Goal: Task Accomplishment & Management: Complete application form

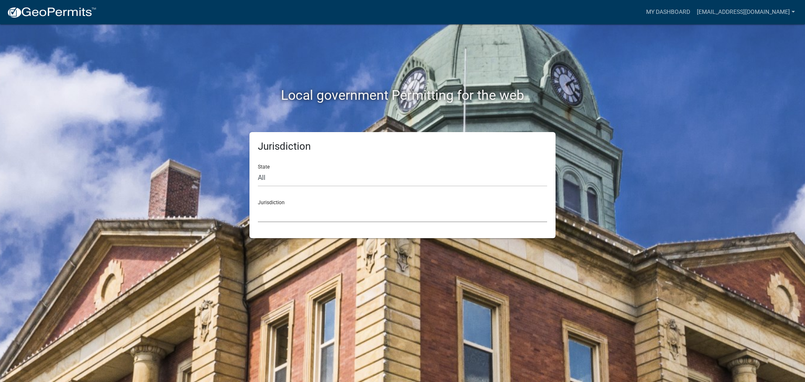
click at [298, 218] on select "[GEOGRAPHIC_DATA], [US_STATE] City of [GEOGRAPHIC_DATA], [US_STATE] [GEOGRAPHIC…" at bounding box center [402, 213] width 289 height 17
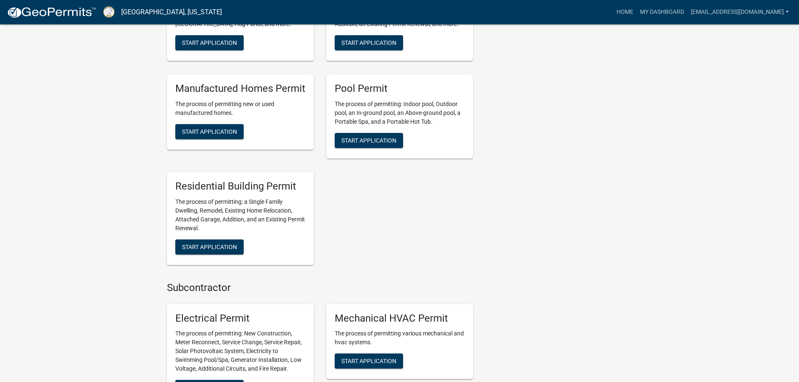
scroll to position [503, 0]
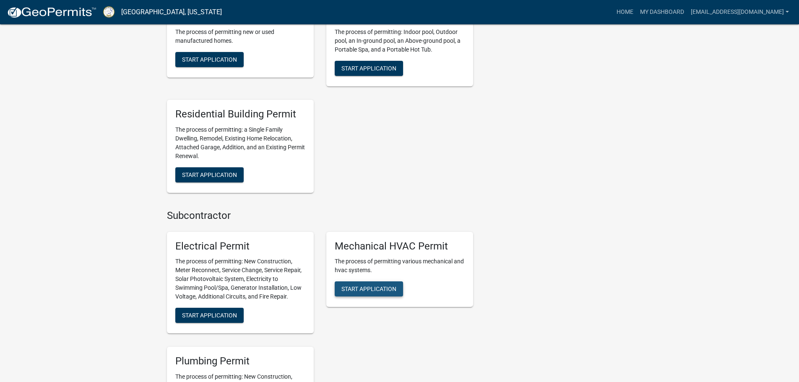
click at [372, 281] on button "Start Application" at bounding box center [369, 288] width 68 height 15
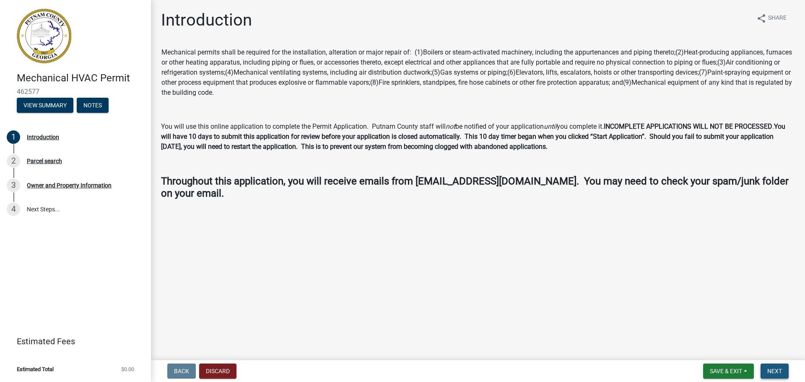
click at [779, 373] on span "Next" at bounding box center [774, 371] width 15 height 7
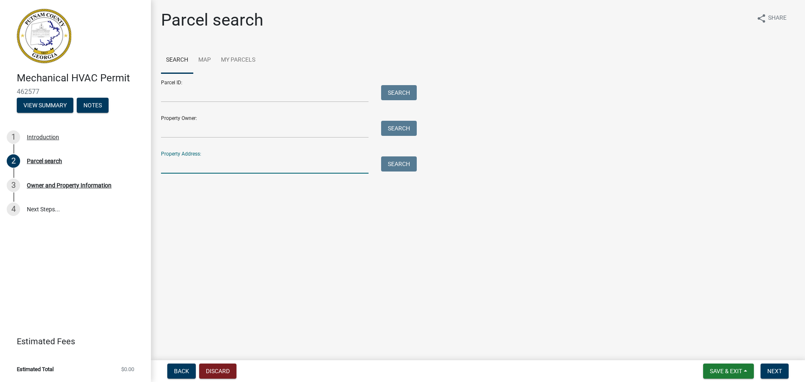
click at [178, 166] on input "Property Address:" at bounding box center [265, 164] width 208 height 17
type input "5"
type input "153 oakton"
click at [400, 163] on button "Search" at bounding box center [399, 163] width 36 height 15
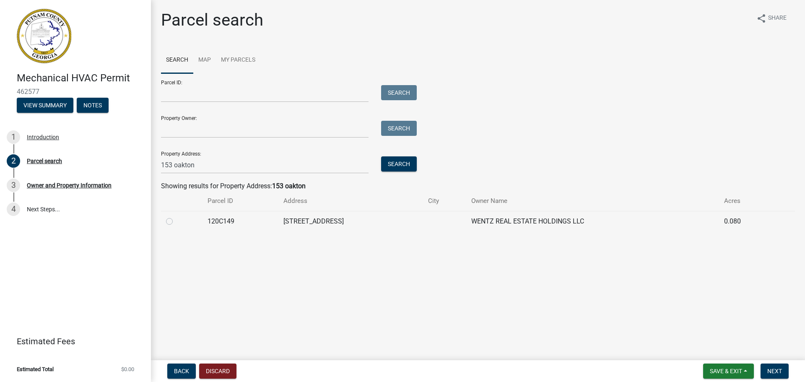
drag, startPoint x: 168, startPoint y: 220, endPoint x: 172, endPoint y: 223, distance: 5.0
click at [176, 216] on label at bounding box center [176, 216] width 0 height 0
click at [176, 220] on input "radio" at bounding box center [178, 218] width 5 height 5
radio input "true"
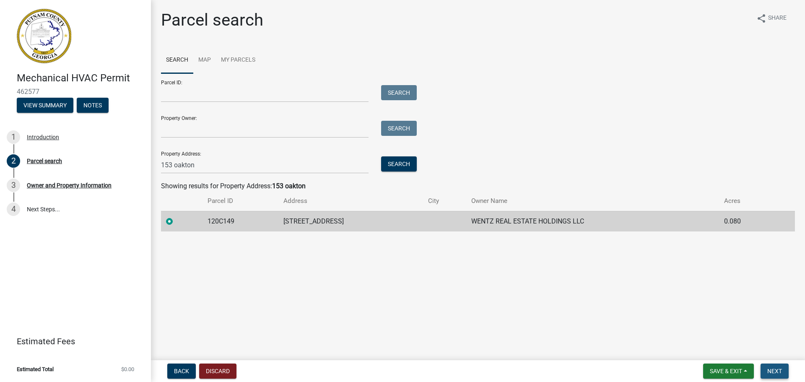
click at [773, 368] on span "Next" at bounding box center [774, 371] width 15 height 7
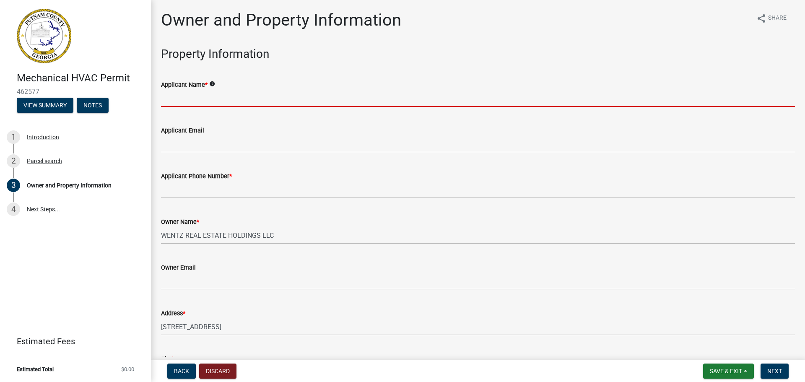
click at [169, 96] on input "Applicant Name *" at bounding box center [478, 98] width 634 height 17
type input "Oconee Climate Control - [PERSON_NAME]"
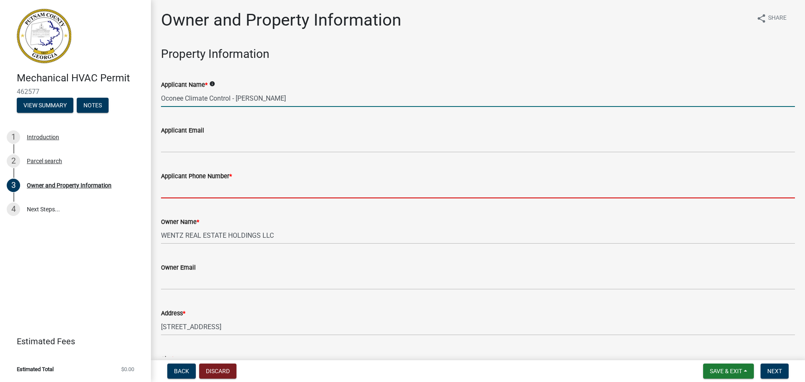
type input "7064842653"
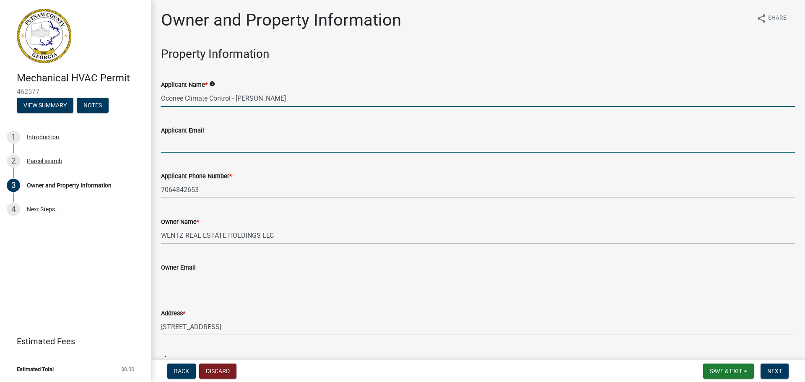
click at [235, 143] on input "Applicant Email" at bounding box center [478, 143] width 634 height 17
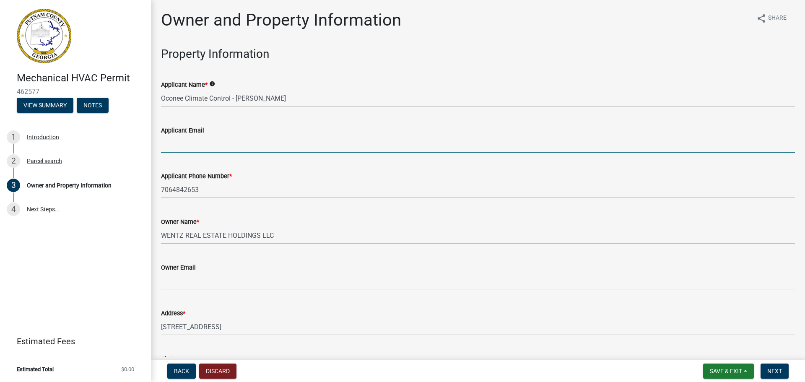
type input "[EMAIL_ADDRESS][DOMAIN_NAME]"
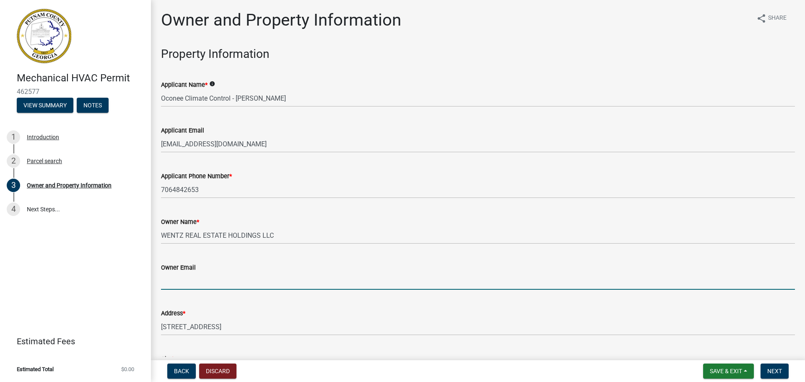
click at [225, 284] on input "Owner Email" at bounding box center [478, 281] width 634 height 17
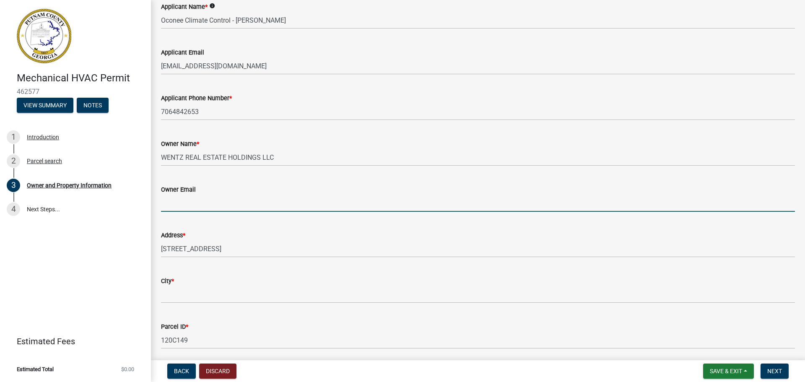
scroll to position [84, 0]
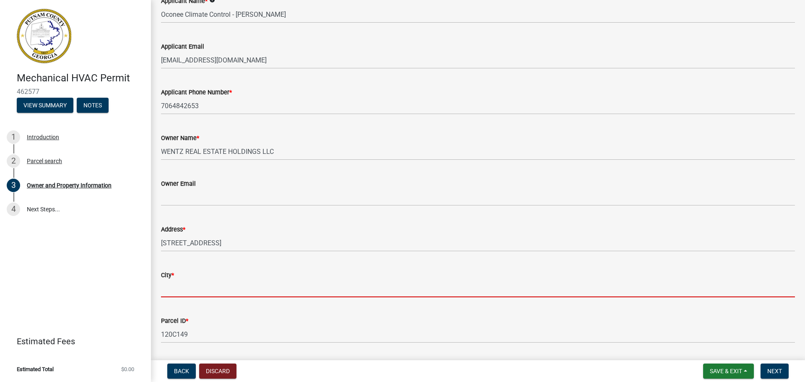
click at [225, 284] on input "City *" at bounding box center [478, 288] width 634 height 17
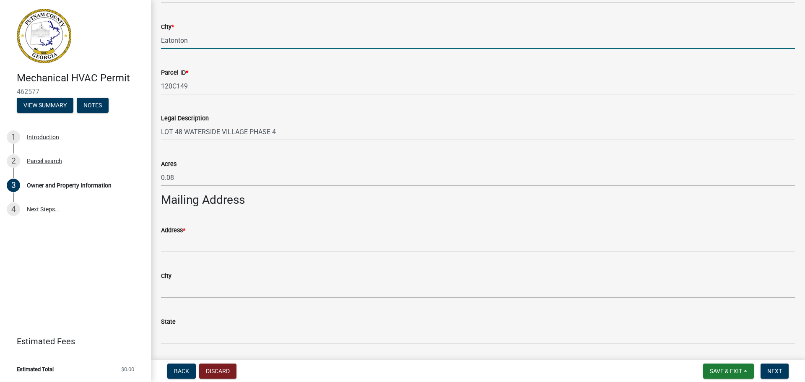
scroll to position [335, 0]
type input "Eatonton"
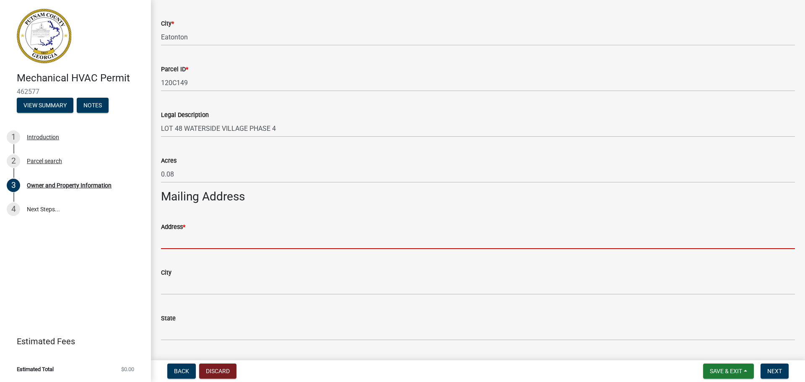
click at [192, 236] on input "Address *" at bounding box center [478, 240] width 634 height 17
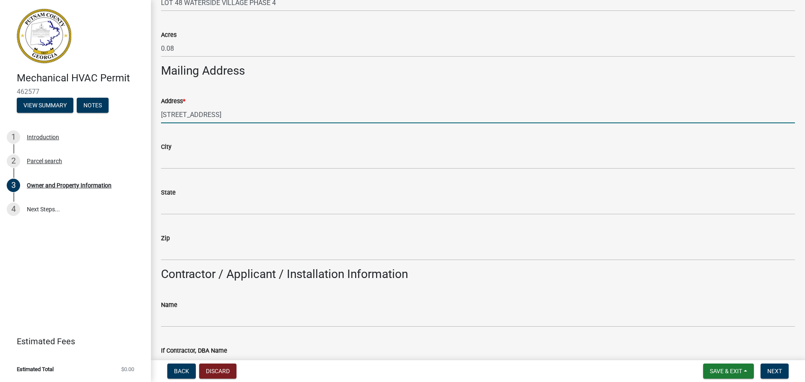
scroll to position [503, 0]
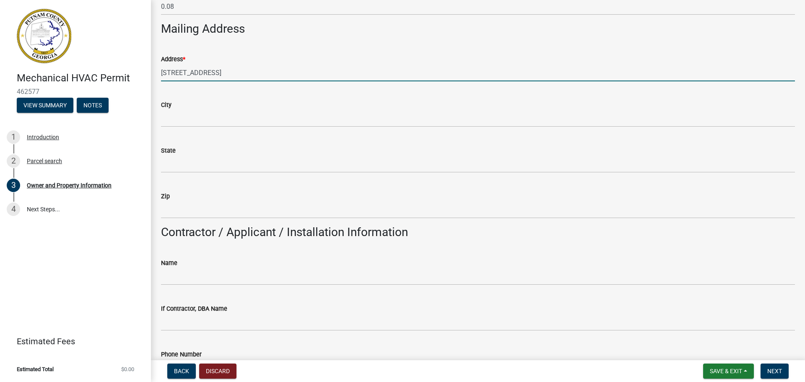
type input "[STREET_ADDRESS]"
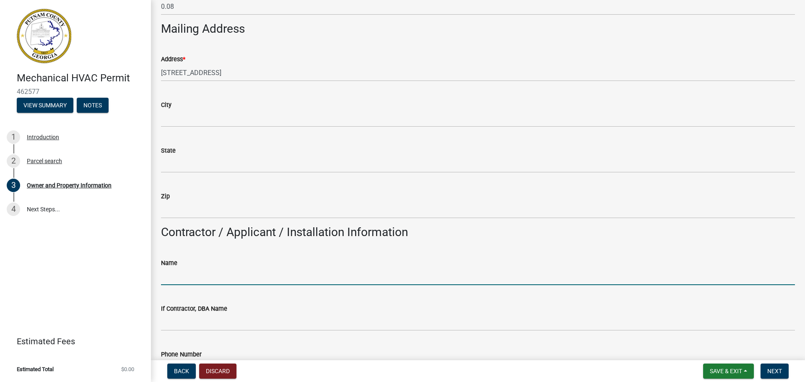
click at [193, 274] on input "Name" at bounding box center [478, 276] width 634 height 17
type input "Oconee Climate Control - [PERSON_NAME]"
type input "Eatonton"
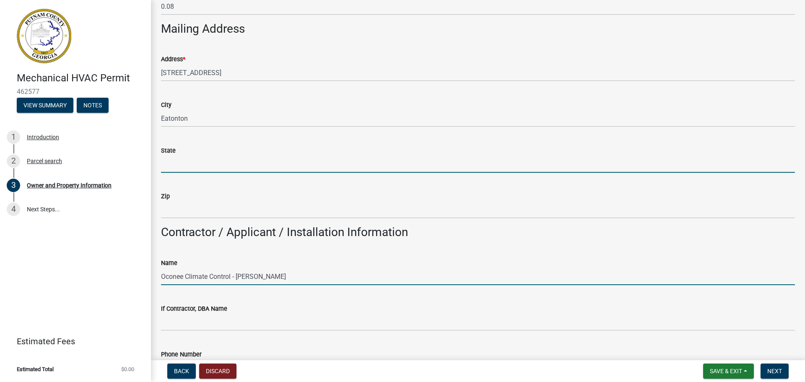
type input "GA"
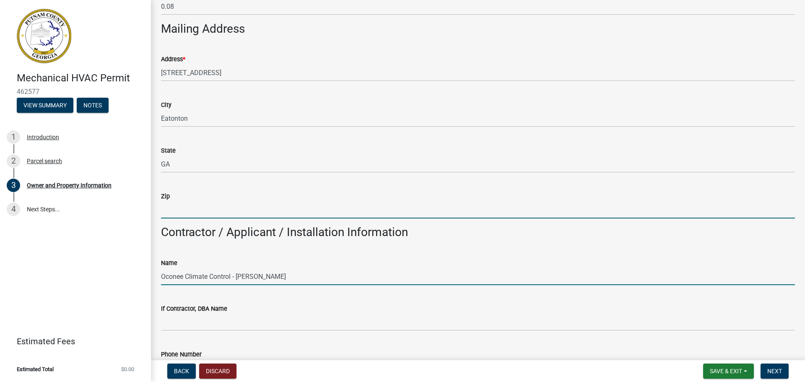
type input "31024"
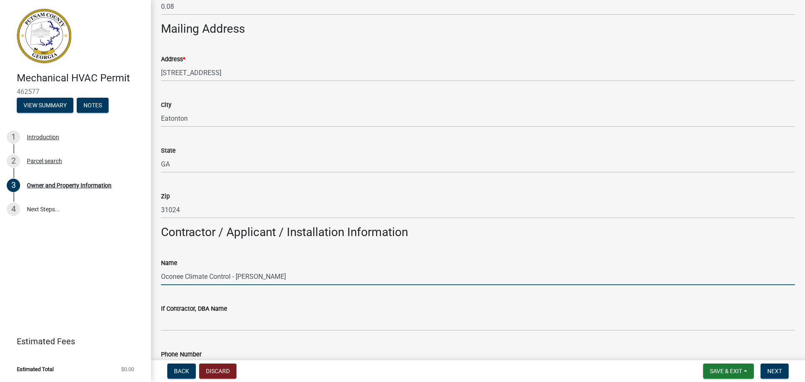
type input "7064842653"
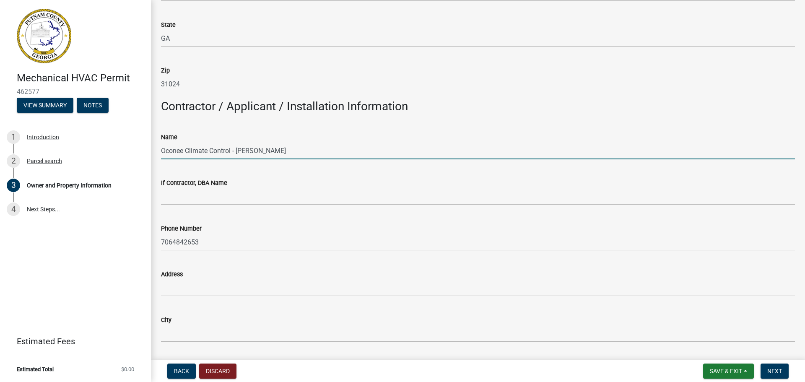
scroll to position [671, 0]
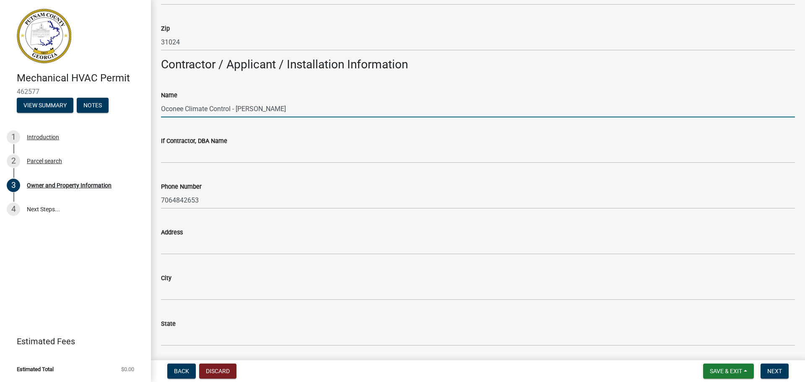
click at [217, 255] on wm-data-entity-input "Address" at bounding box center [478, 239] width 634 height 46
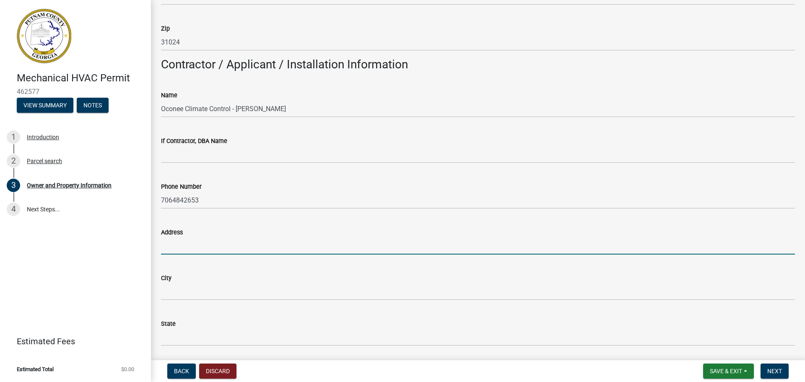
click at [219, 244] on input "Address" at bounding box center [478, 245] width 634 height 17
type input "[STREET_ADDRESS][PERSON_NAME]"
type input "Eatonton"
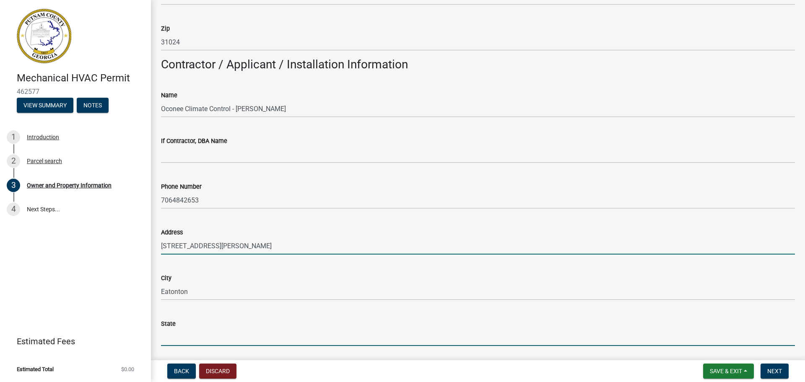
type input "GA"
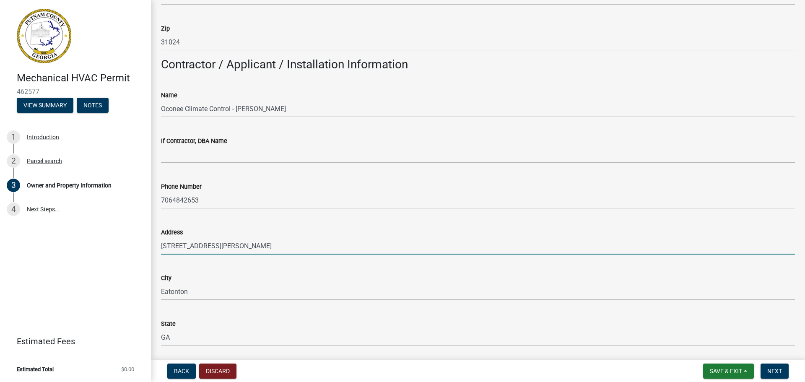
type input "31024"
type input "[EMAIL_ADDRESS][DOMAIN_NAME]"
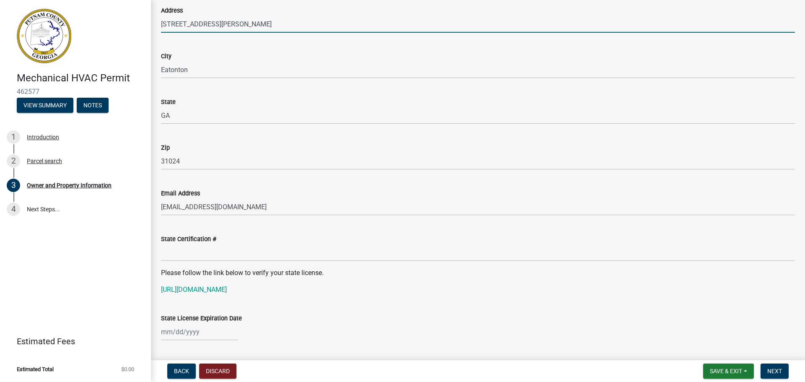
scroll to position [964, 0]
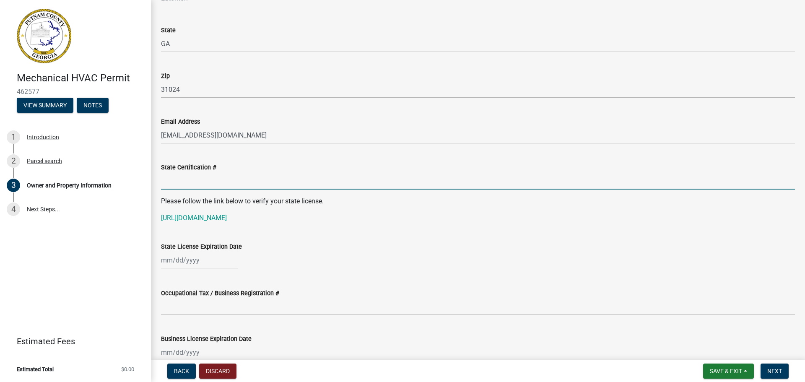
click at [179, 182] on input "State Certification #" at bounding box center [478, 180] width 634 height 17
type input "CN208067"
select select "8"
select select "2025"
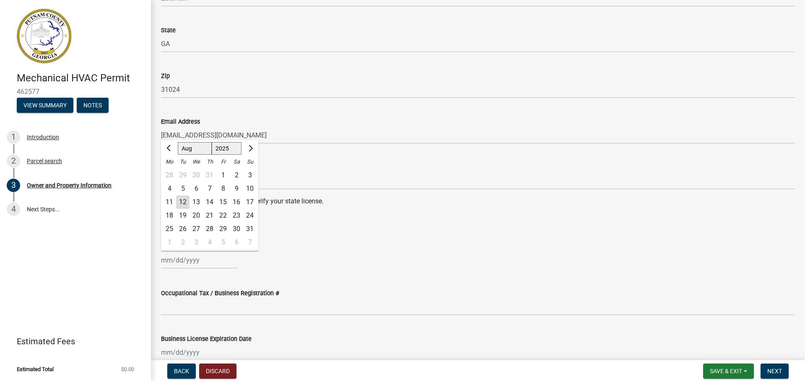
click at [162, 262] on div "[PERSON_NAME] Feb Mar Apr [PERSON_NAME][DATE] Oct Nov [DATE] 1526 1527 1528 152…" at bounding box center [199, 260] width 77 height 17
click at [164, 261] on input "State License Expiration Date" at bounding box center [199, 260] width 77 height 17
type input "[DATE]"
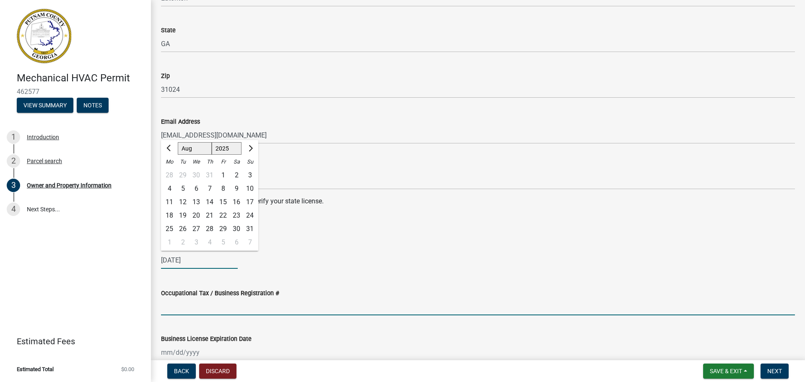
click at [185, 309] on input "Occupational Tax / Business Registration #" at bounding box center [478, 306] width 634 height 17
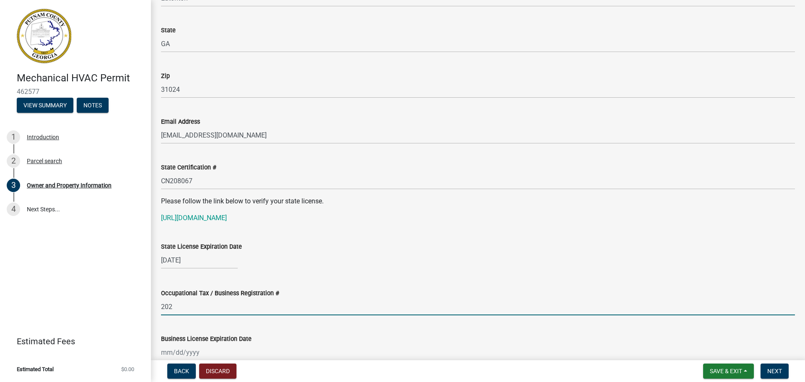
type input "2024-BL-140"
click at [165, 354] on div at bounding box center [199, 352] width 77 height 17
select select "8"
select select "2025"
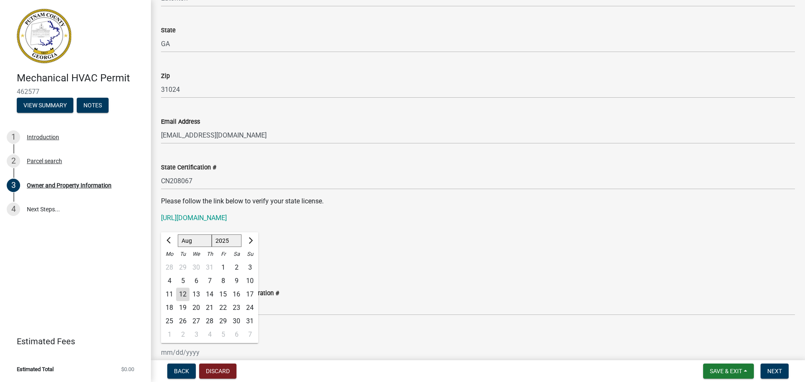
click at [164, 349] on input "Business License Expiration Date" at bounding box center [199, 352] width 77 height 17
type input "[DATE]"
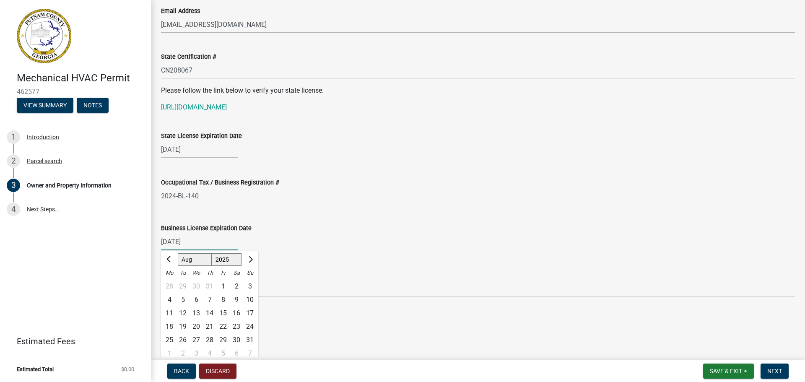
scroll to position [1090, 0]
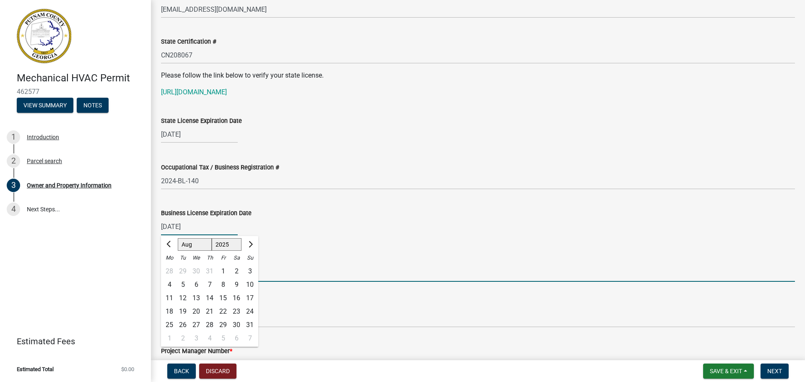
click at [385, 270] on input "[GEOGRAPHIC_DATA]" at bounding box center [478, 273] width 634 height 17
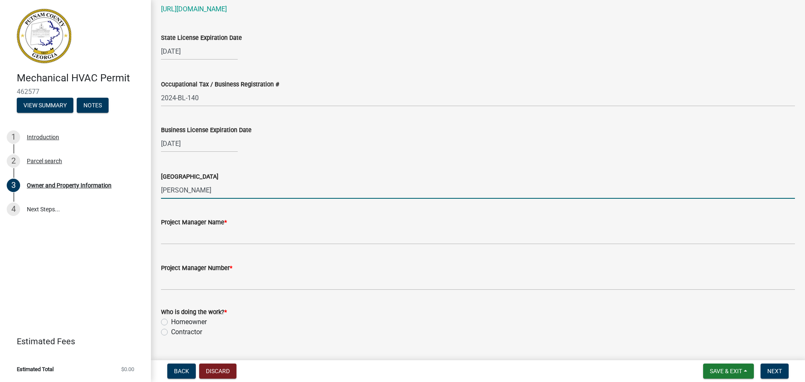
scroll to position [1174, 0]
type input "[PERSON_NAME]"
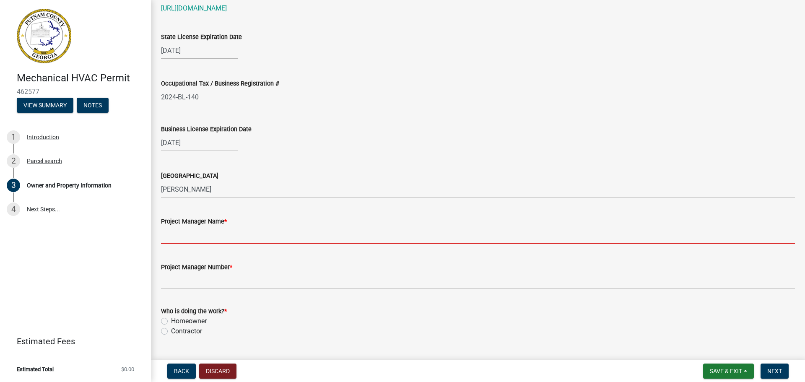
click at [235, 239] on input "Project Manager Name *" at bounding box center [478, 234] width 634 height 17
type input "Oconee Climate Control - [PERSON_NAME]"
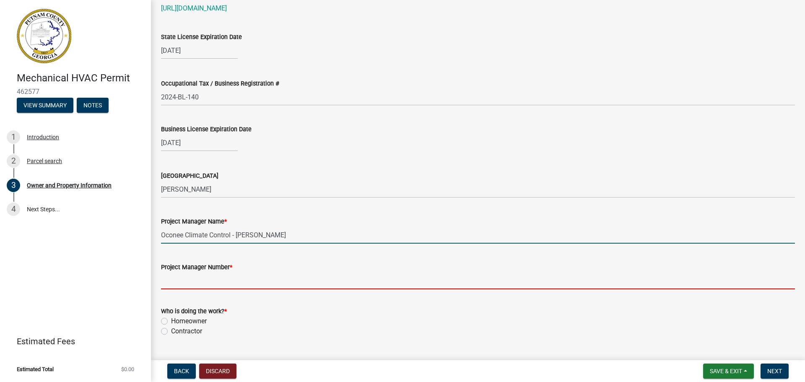
click at [249, 277] on input "Project Manager Number *" at bounding box center [478, 280] width 634 height 17
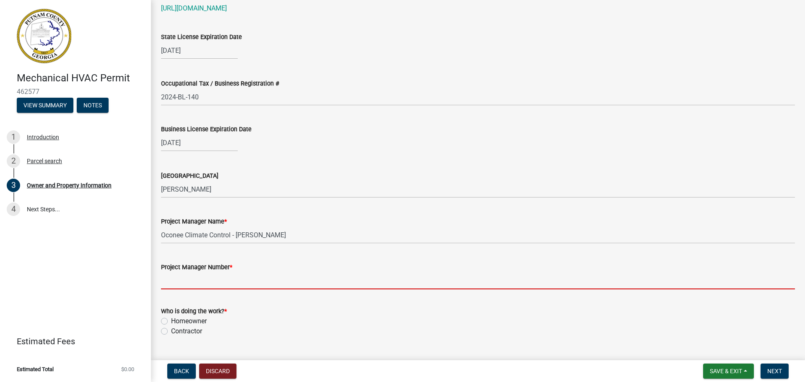
type input "[PHONE_NUMBER]"
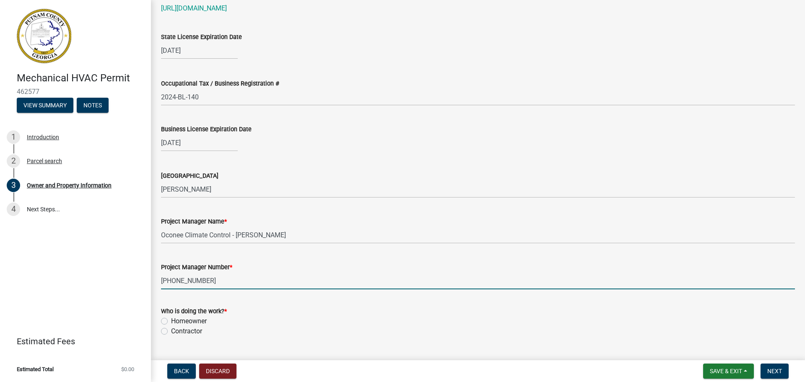
click at [158, 331] on div "Who is doing the work? * Homeowner [DEMOGRAPHIC_DATA]" at bounding box center [478, 316] width 647 height 40
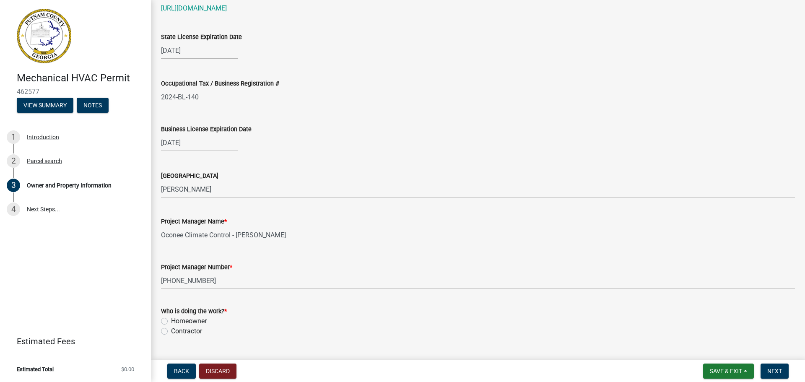
click at [171, 333] on label "Contractor" at bounding box center [186, 331] width 31 height 10
click at [171, 332] on input "Contractor" at bounding box center [173, 328] width 5 height 5
radio input "true"
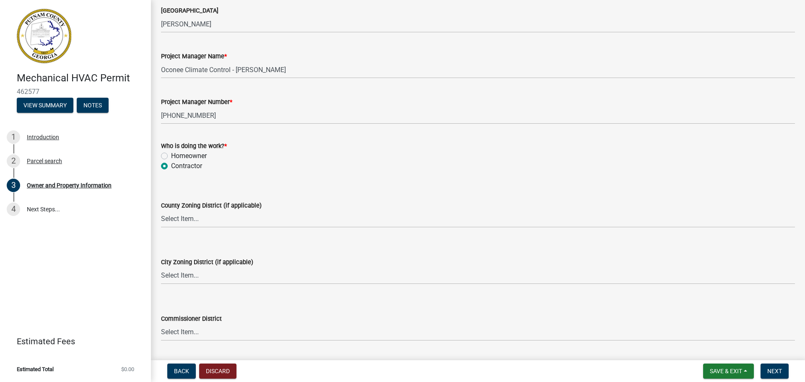
scroll to position [1420, 0]
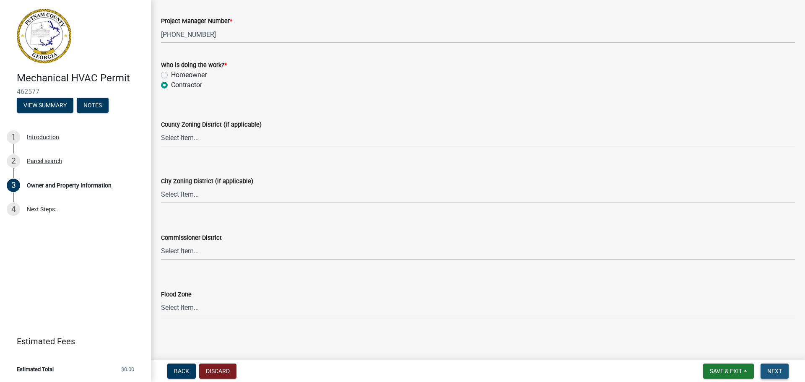
click at [778, 367] on button "Next" at bounding box center [775, 371] width 28 height 15
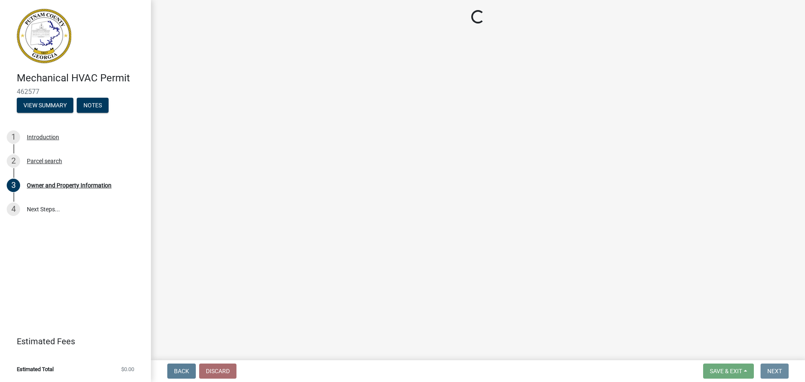
scroll to position [0, 0]
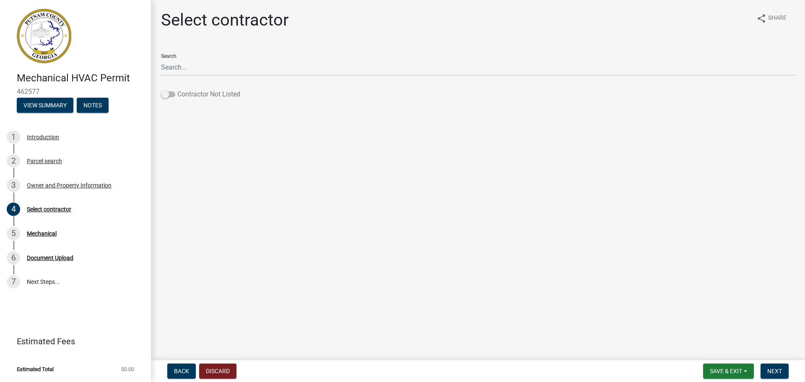
click at [167, 95] on span at bounding box center [168, 94] width 14 height 6
click at [177, 89] on input "Contractor Not Listed" at bounding box center [177, 89] width 0 height 0
click at [773, 368] on span "Next" at bounding box center [774, 371] width 15 height 7
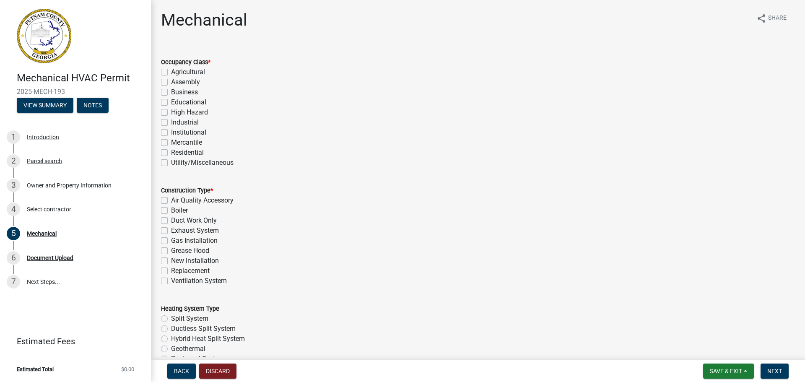
click at [171, 153] on label "Residential" at bounding box center [187, 153] width 33 height 10
click at [171, 153] on input "Residential" at bounding box center [173, 150] width 5 height 5
checkbox input "true"
checkbox input "false"
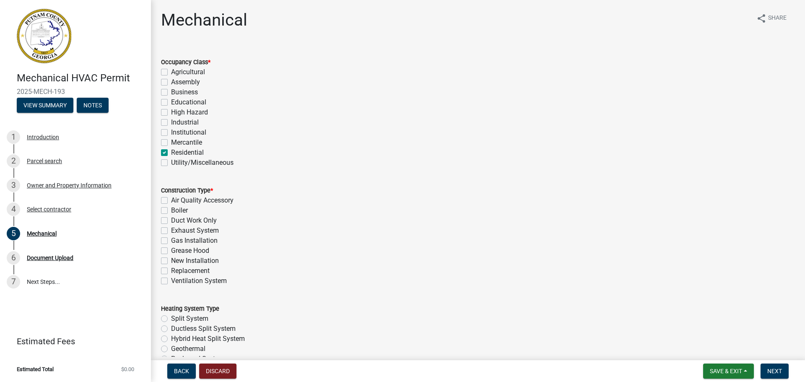
checkbox input "false"
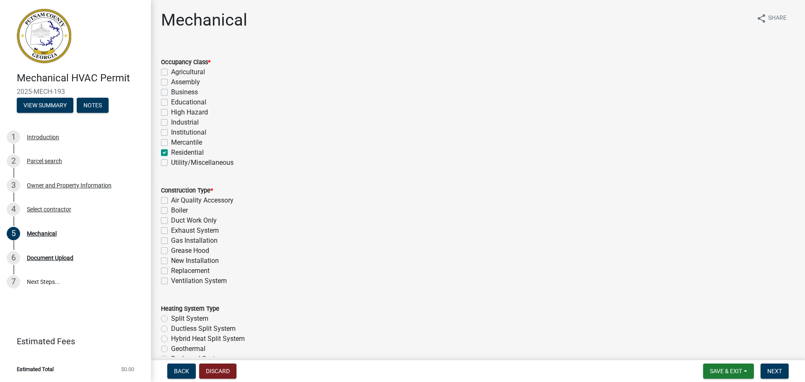
checkbox input "false"
checkbox input "true"
checkbox input "false"
click at [171, 272] on label "Replacement" at bounding box center [190, 271] width 39 height 10
click at [171, 271] on input "Replacement" at bounding box center [173, 268] width 5 height 5
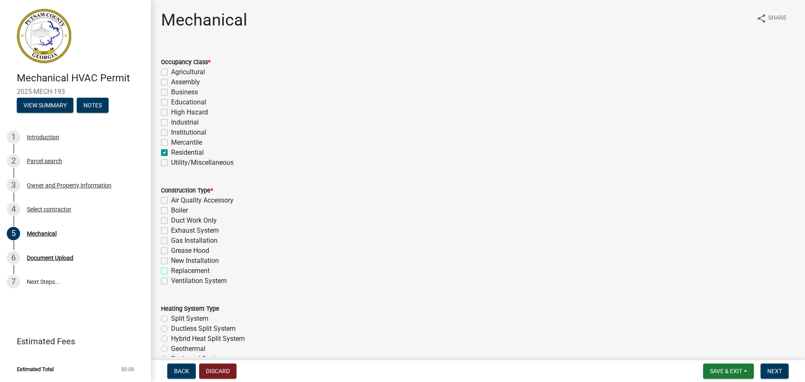
checkbox input "true"
checkbox input "false"
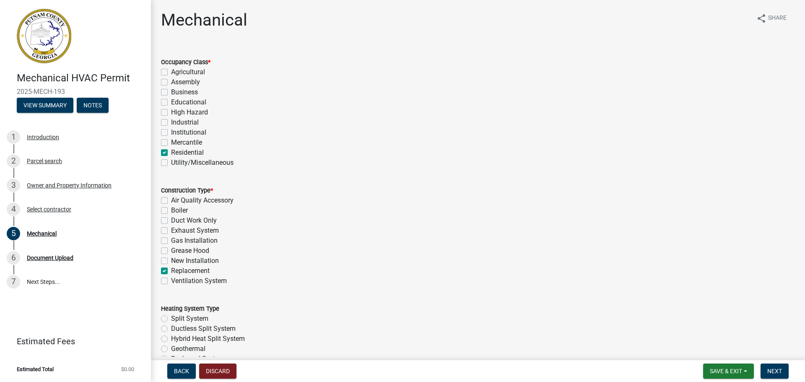
checkbox input "false"
checkbox input "true"
checkbox input "false"
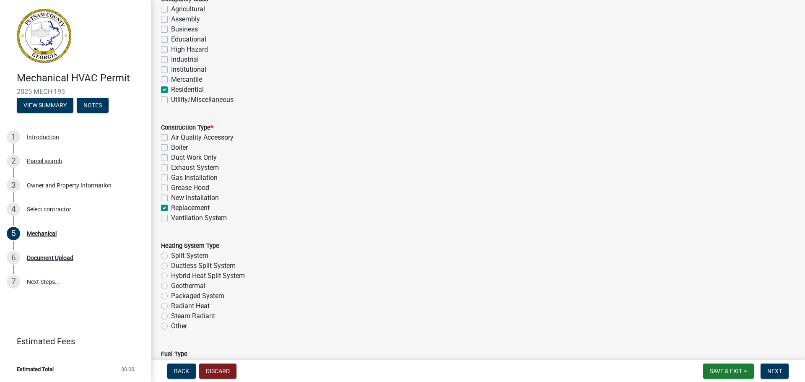
scroll to position [84, 0]
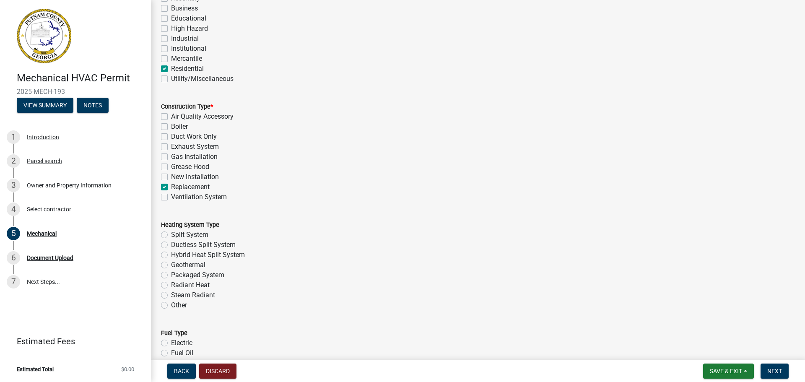
click at [171, 234] on label "Split System" at bounding box center [189, 235] width 37 height 10
click at [171, 234] on input "Split System" at bounding box center [173, 232] width 5 height 5
radio input "true"
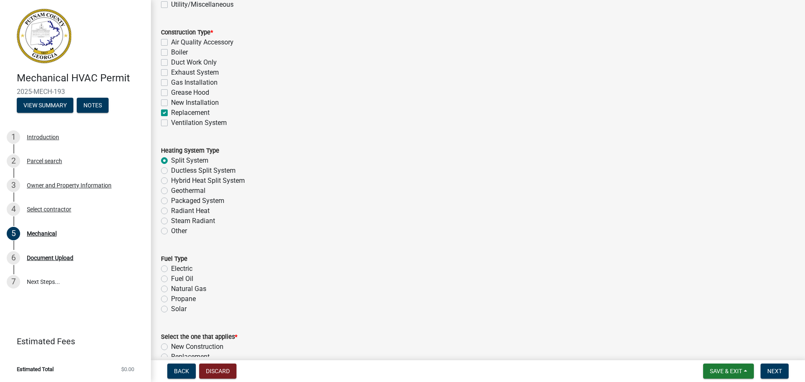
scroll to position [168, 0]
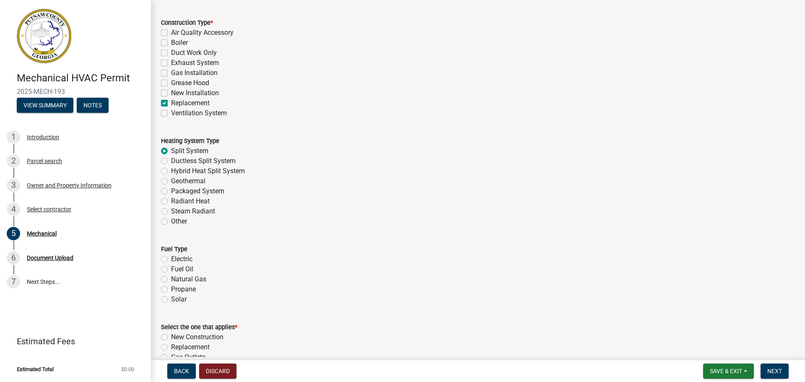
click at [166, 258] on div "Electric" at bounding box center [478, 259] width 634 height 10
click at [171, 259] on label "Electric" at bounding box center [181, 259] width 21 height 10
click at [171, 259] on input "Electric" at bounding box center [173, 256] width 5 height 5
radio input "true"
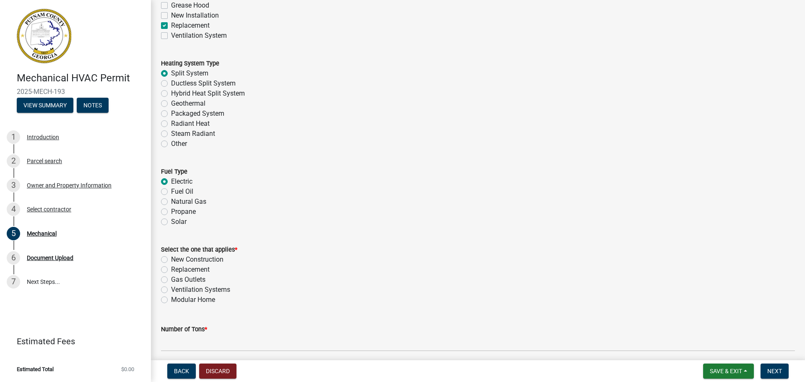
scroll to position [252, 0]
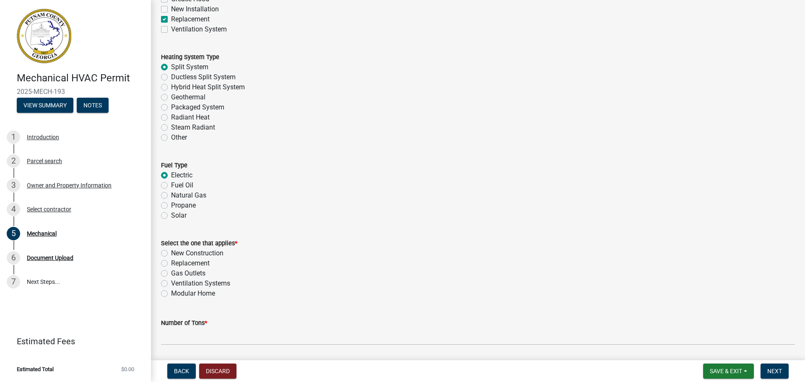
click at [171, 262] on label "Replacement" at bounding box center [190, 263] width 39 height 10
click at [171, 262] on input "Replacement" at bounding box center [173, 260] width 5 height 5
radio input "true"
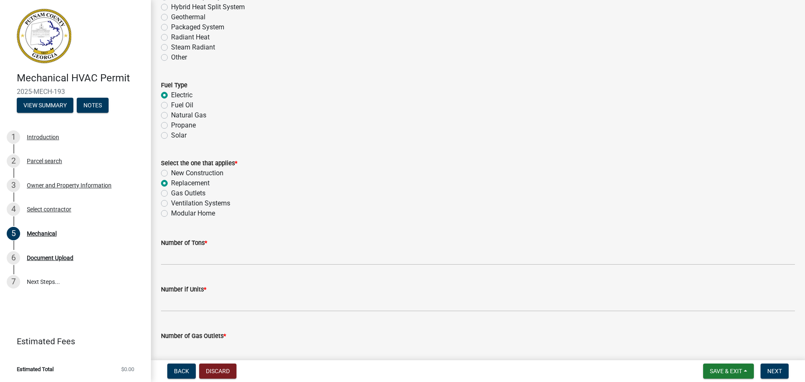
scroll to position [335, 0]
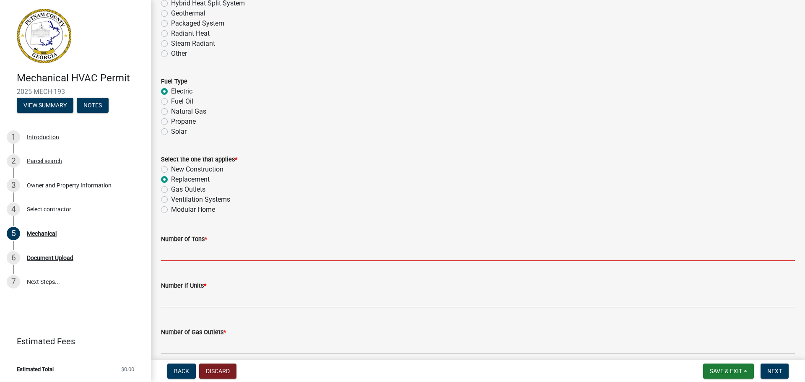
click at [169, 255] on input "text" at bounding box center [478, 252] width 634 height 17
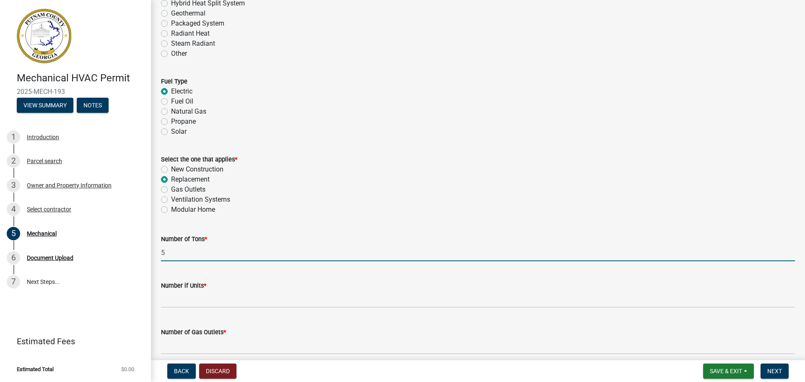
type input "5"
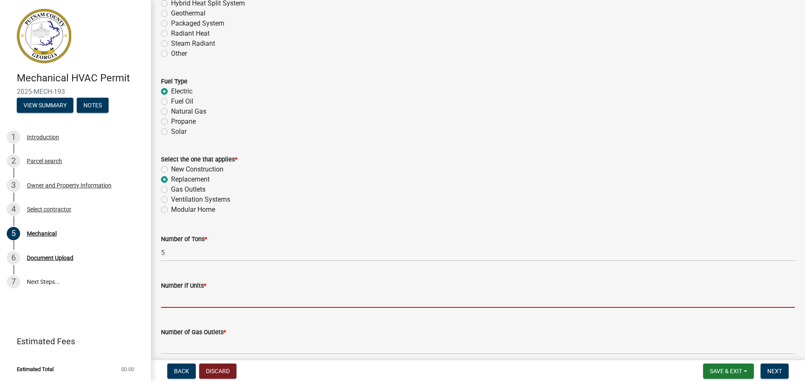
click at [180, 291] on input "text" at bounding box center [478, 299] width 634 height 17
type input "1"
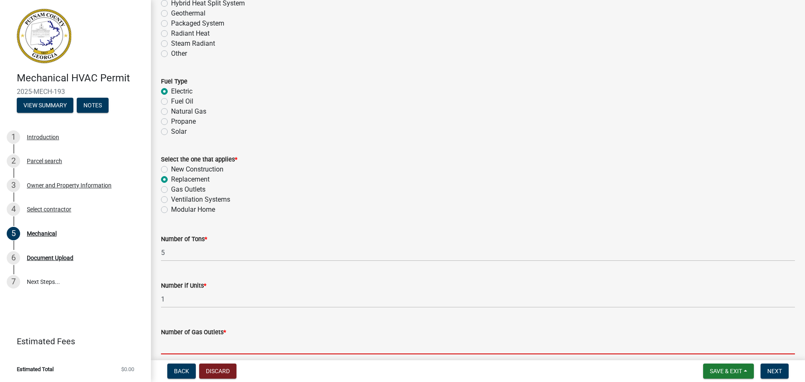
click at [211, 340] on input "text" at bounding box center [478, 345] width 634 height 17
type input "0"
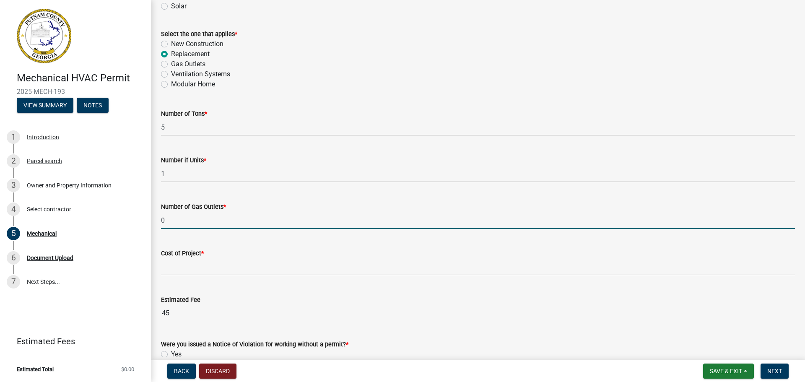
scroll to position [461, 0]
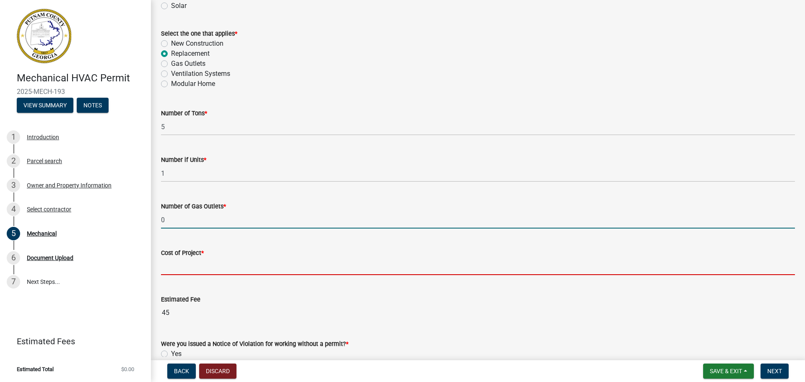
click at [203, 262] on input "text" at bounding box center [478, 266] width 634 height 17
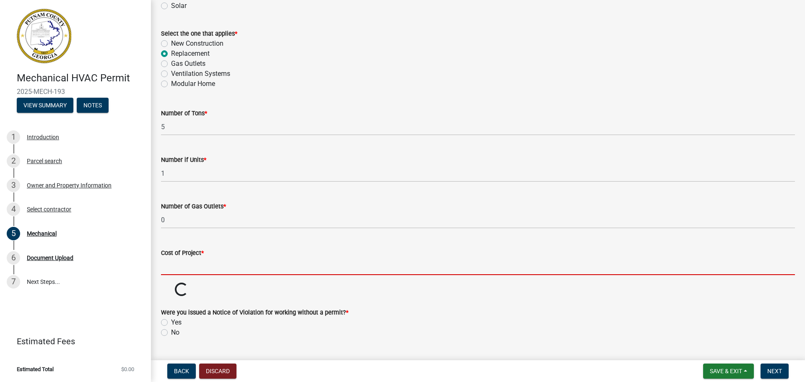
type input "0"
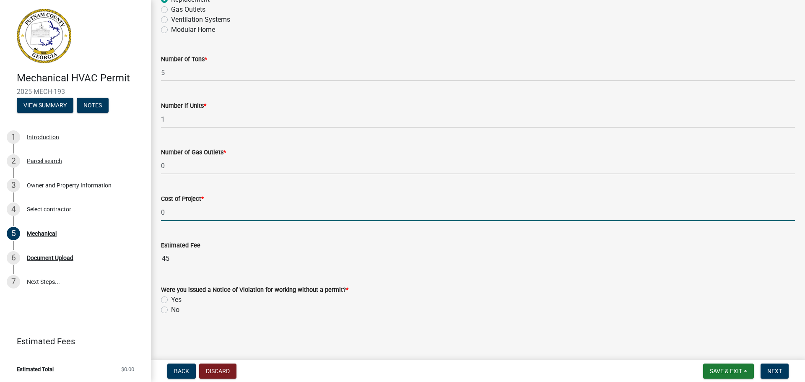
scroll to position [520, 0]
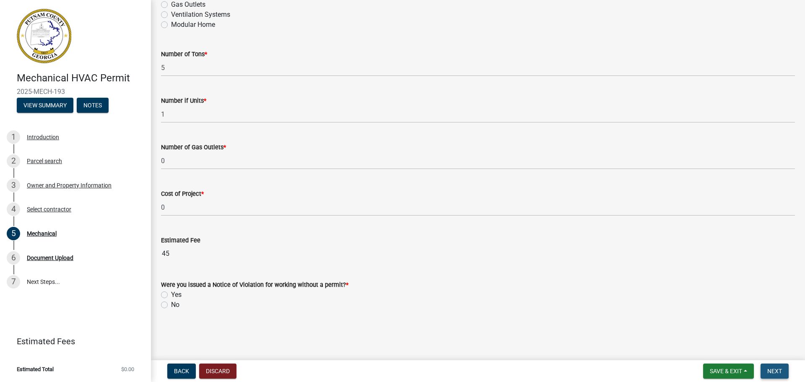
click at [775, 372] on span "Next" at bounding box center [774, 371] width 15 height 7
click at [171, 304] on label "No" at bounding box center [175, 305] width 8 height 10
click at [171, 304] on input "No" at bounding box center [173, 302] width 5 height 5
radio input "true"
click at [775, 372] on span "Next" at bounding box center [774, 371] width 15 height 7
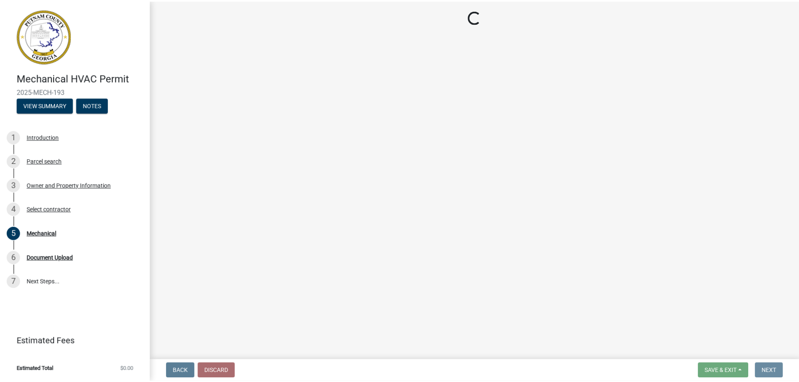
scroll to position [0, 0]
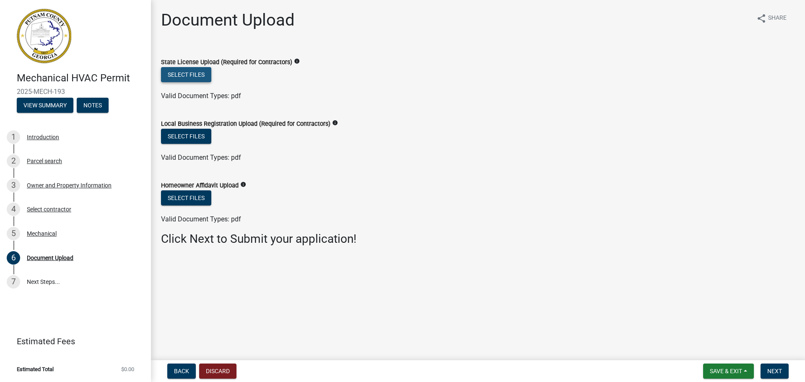
click at [169, 70] on button "Select files" at bounding box center [186, 74] width 50 height 15
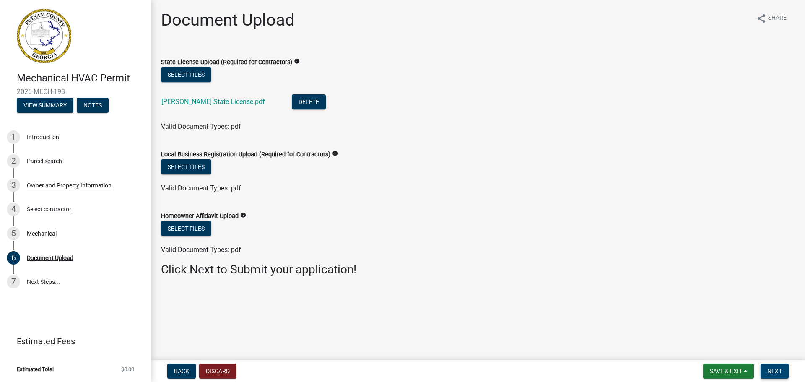
click at [779, 373] on span "Next" at bounding box center [774, 371] width 15 height 7
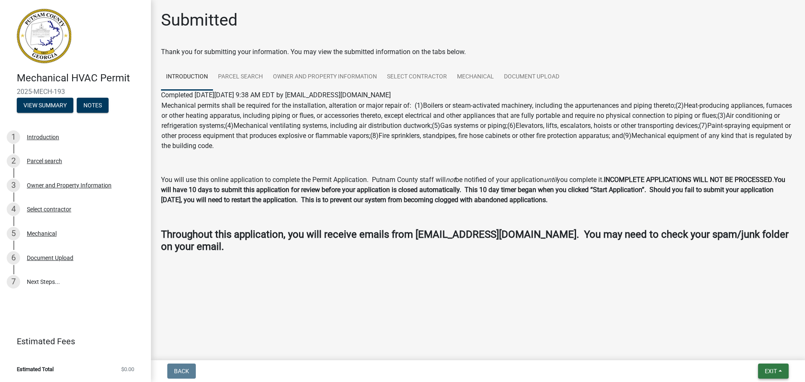
click at [776, 372] on span "Exit" at bounding box center [771, 371] width 12 height 7
click at [758, 356] on button "Save & Exit" at bounding box center [755, 349] width 67 height 20
